Goal: Navigation & Orientation: Find specific page/section

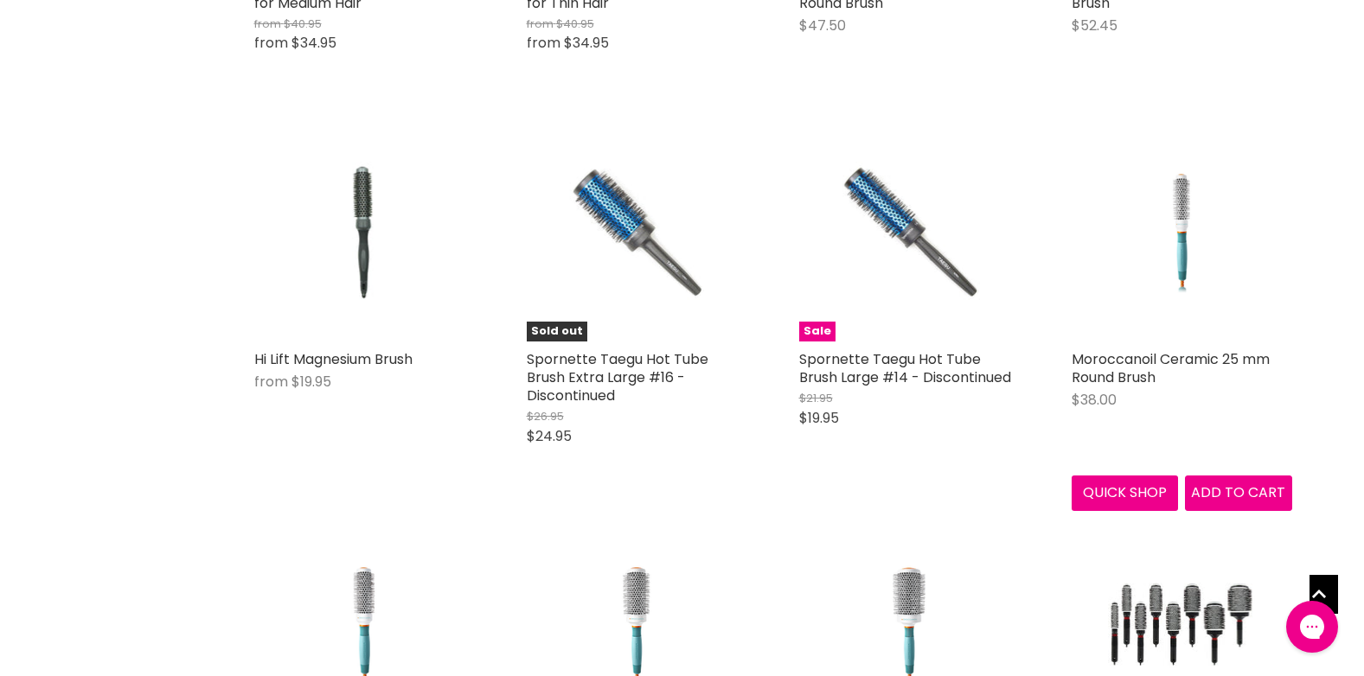
scroll to position [3719, 0]
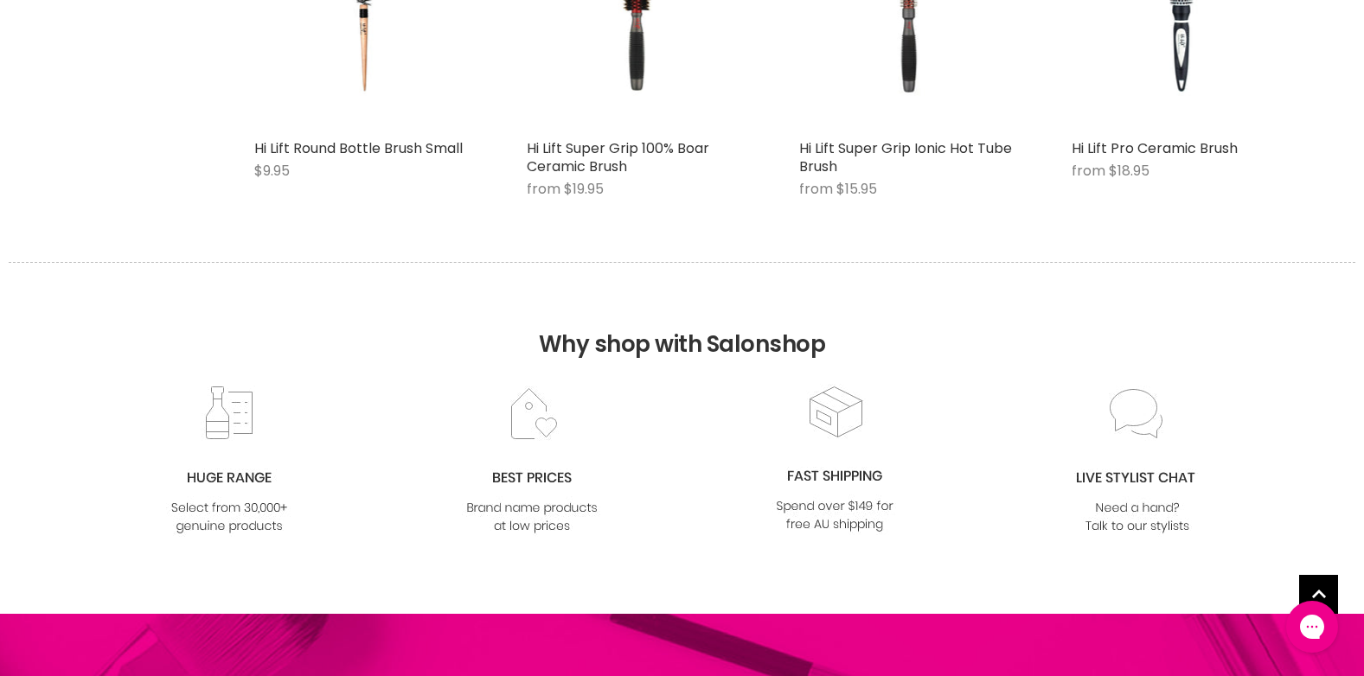
scroll to position [5448, 0]
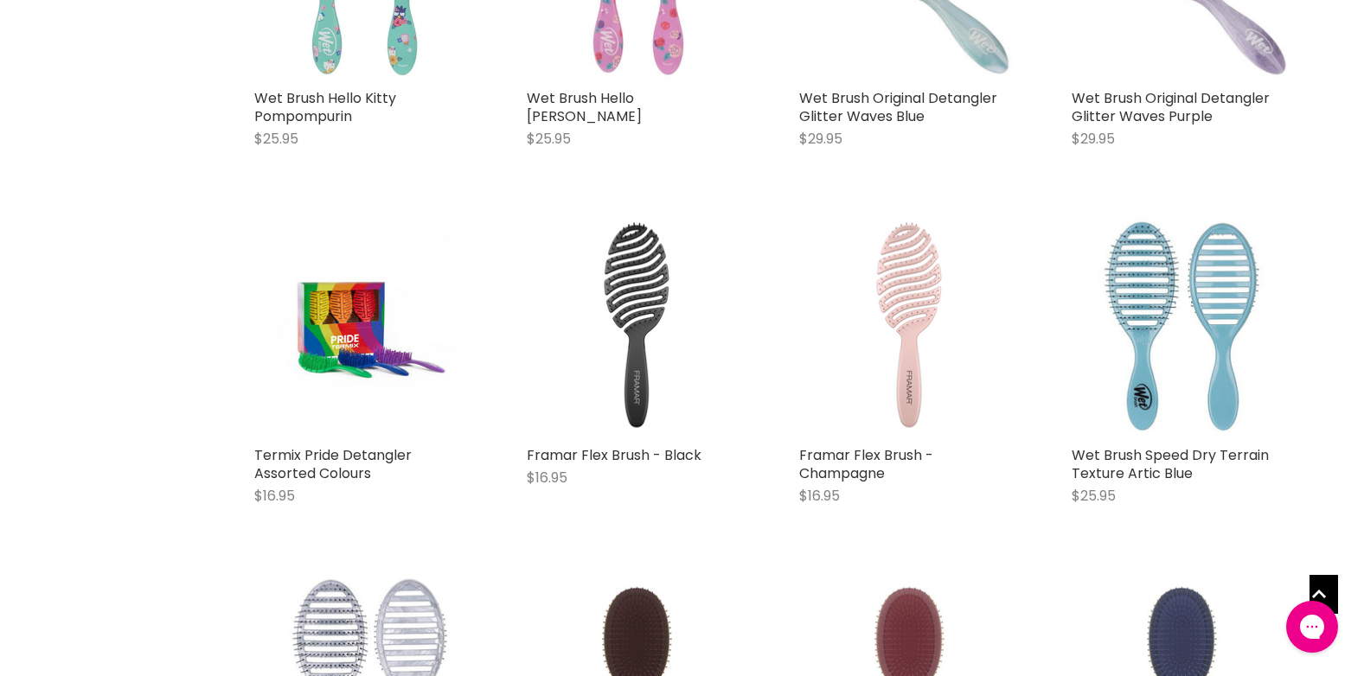
scroll to position [8994, 0]
